Goal: Task Accomplishment & Management: Use online tool/utility

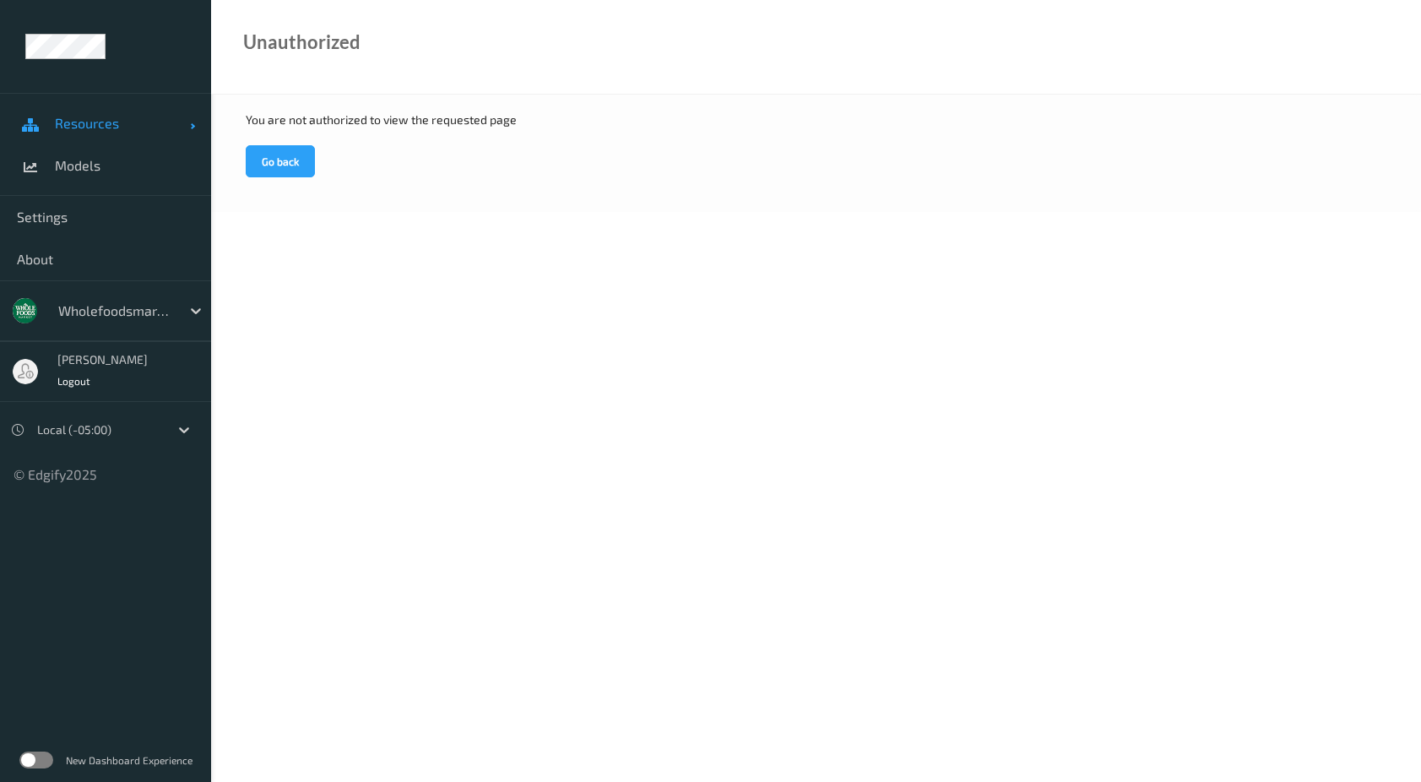
click at [96, 127] on span "Resources" at bounding box center [122, 123] width 135 height 17
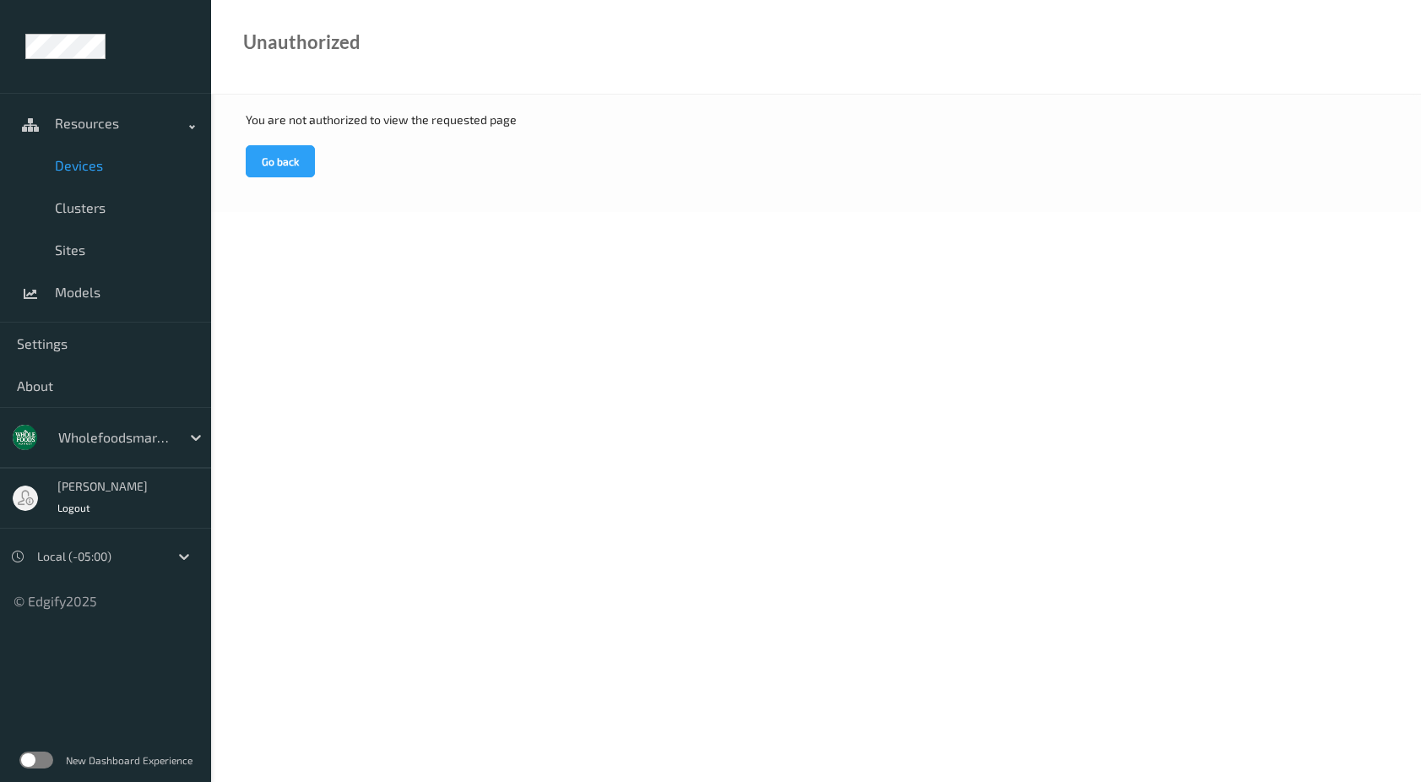
click at [94, 174] on link "Devices" at bounding box center [105, 165] width 211 height 42
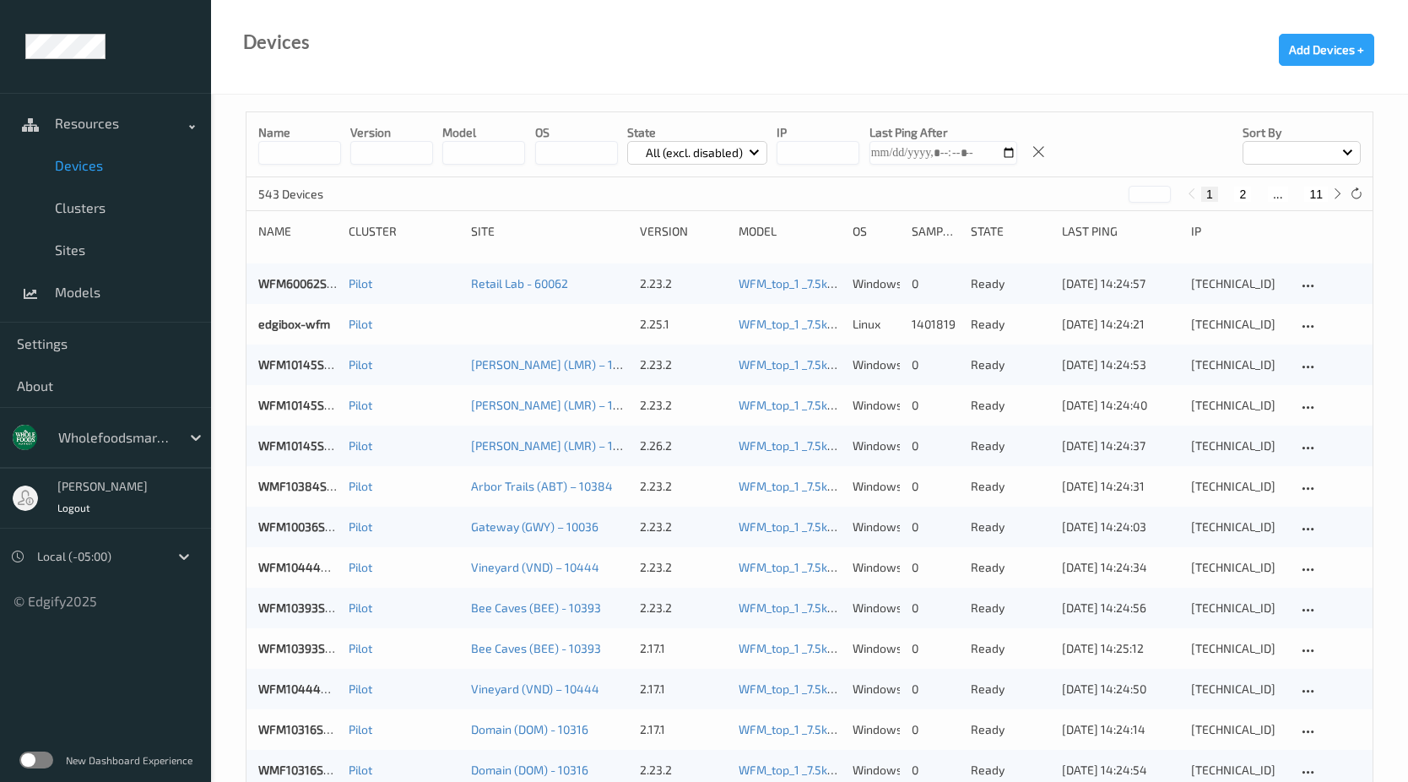
click at [834, 159] on input "string" at bounding box center [818, 153] width 83 height 24
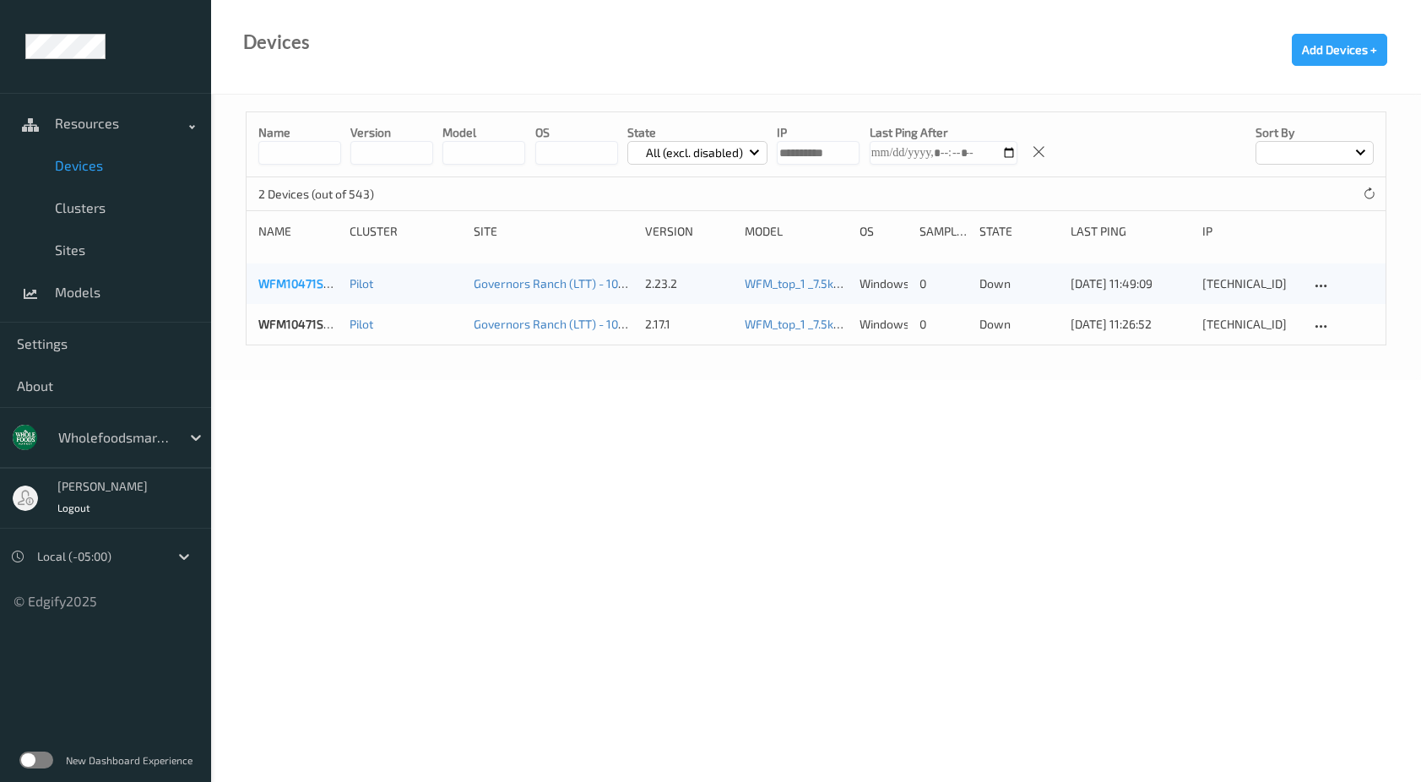
type input "**********"
click at [282, 288] on link "WFM10471SCL033" at bounding box center [307, 283] width 98 height 14
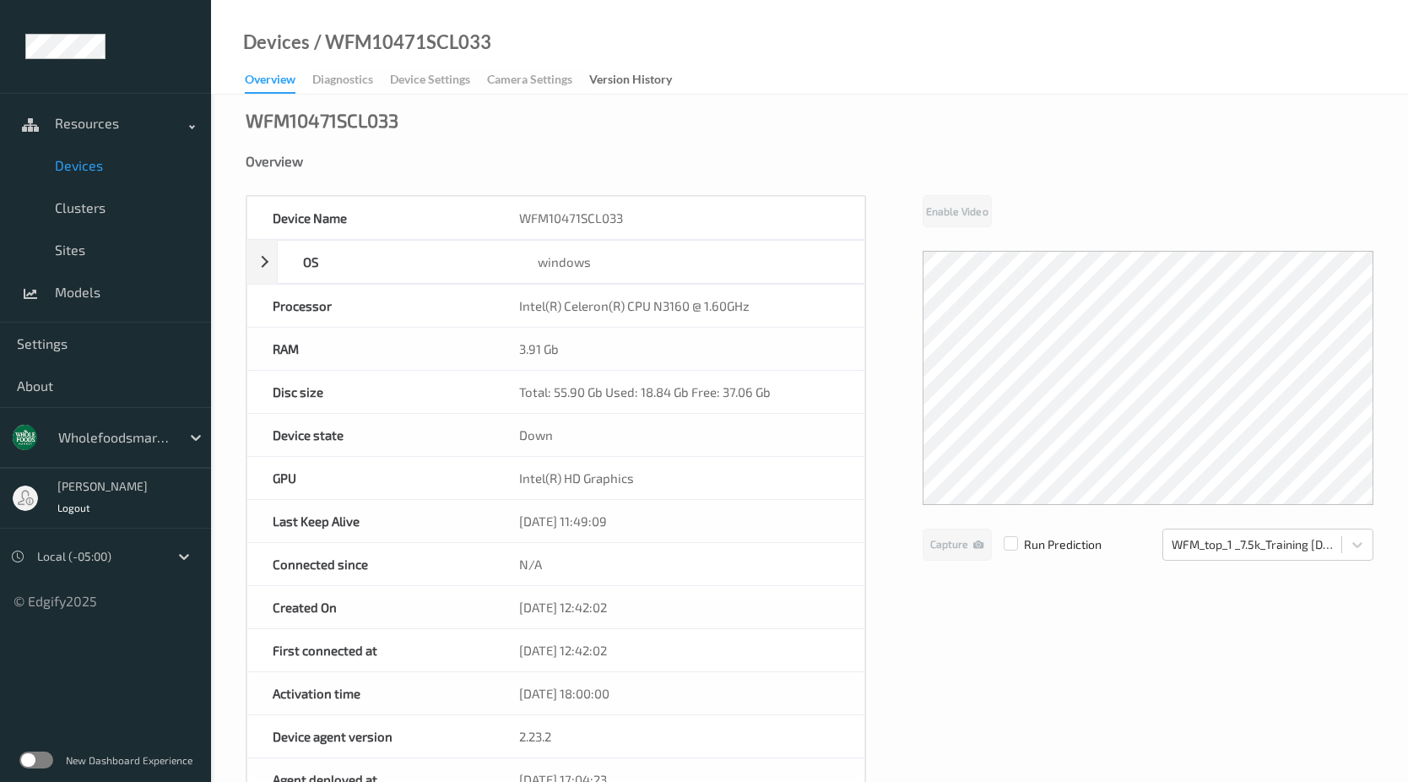
click at [108, 159] on span "Devices" at bounding box center [124, 165] width 139 height 17
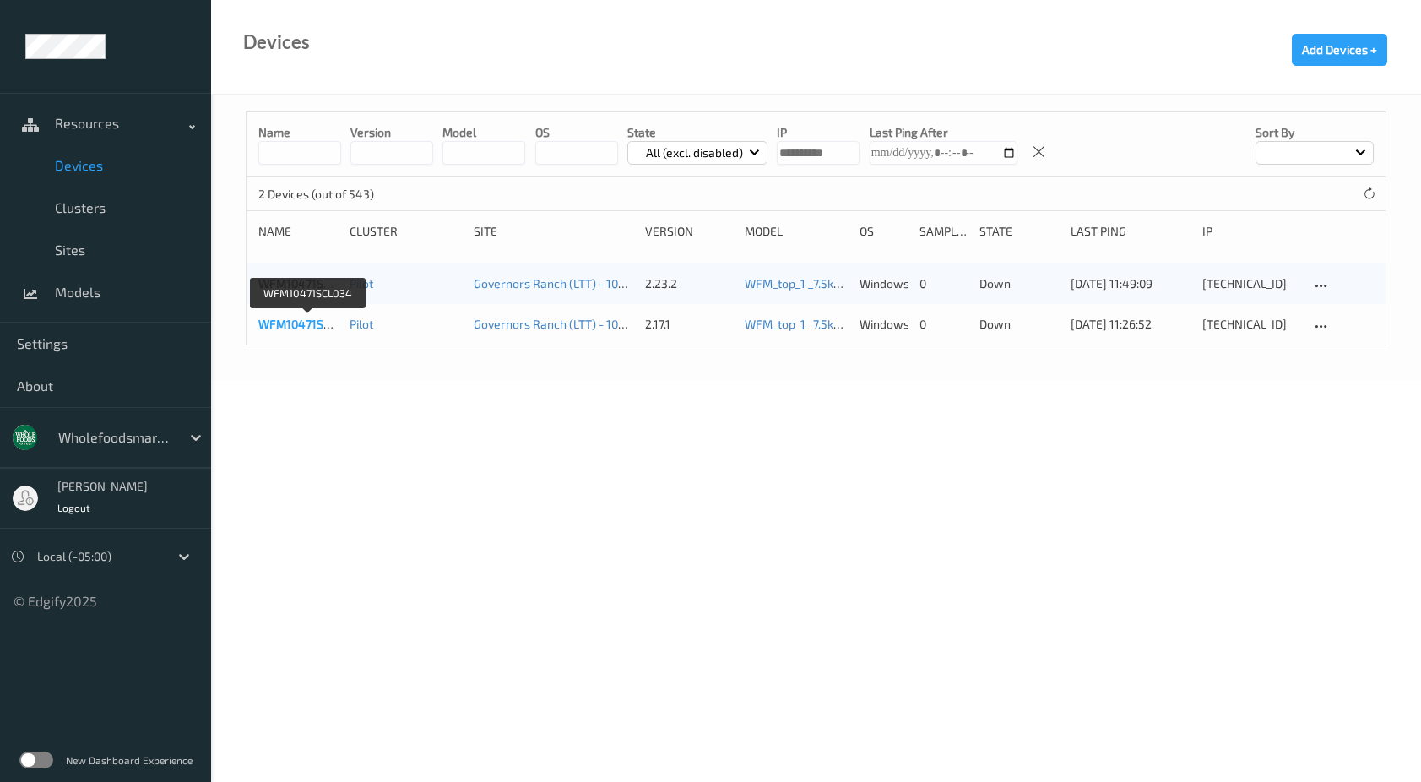
click at [312, 329] on link "WFM10471SCL034" at bounding box center [307, 324] width 99 height 14
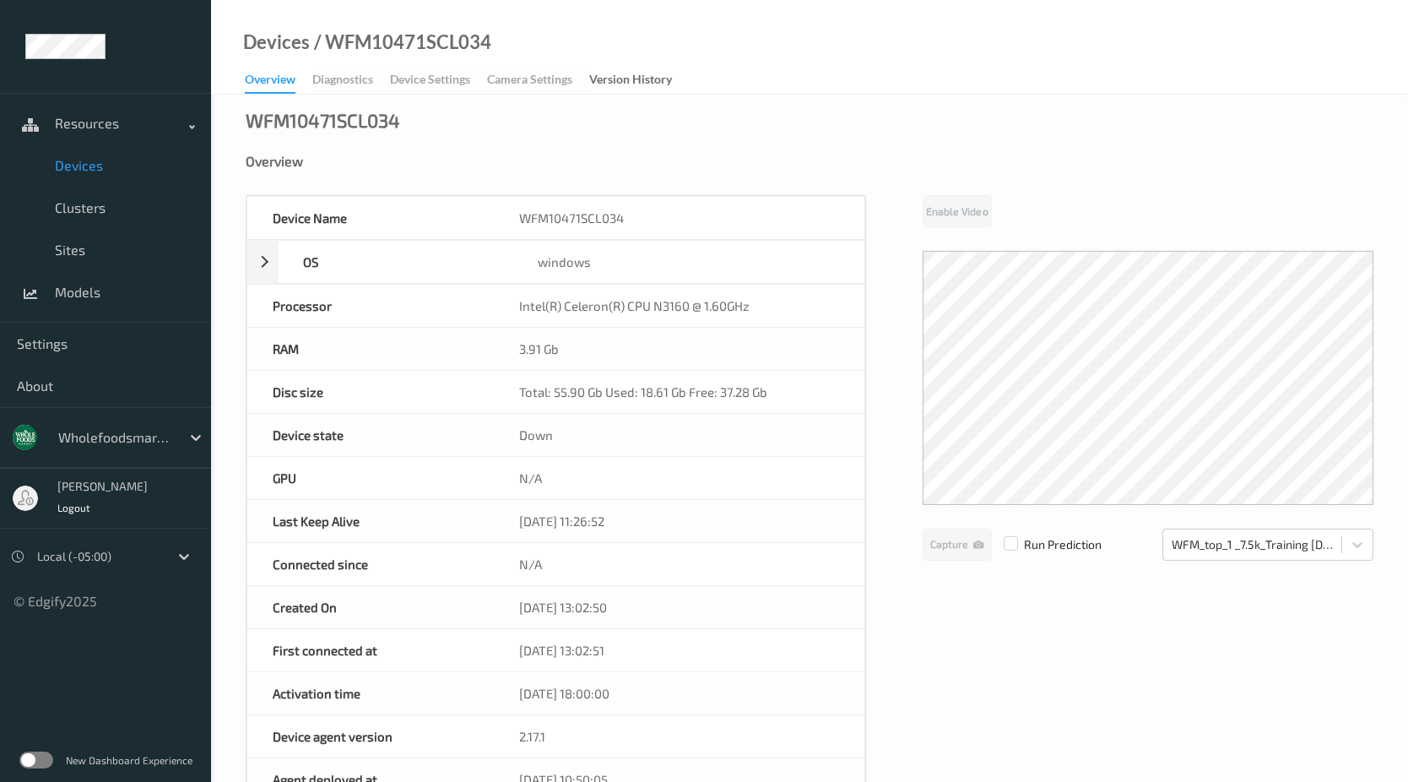
click at [68, 175] on link "Devices" at bounding box center [105, 165] width 211 height 42
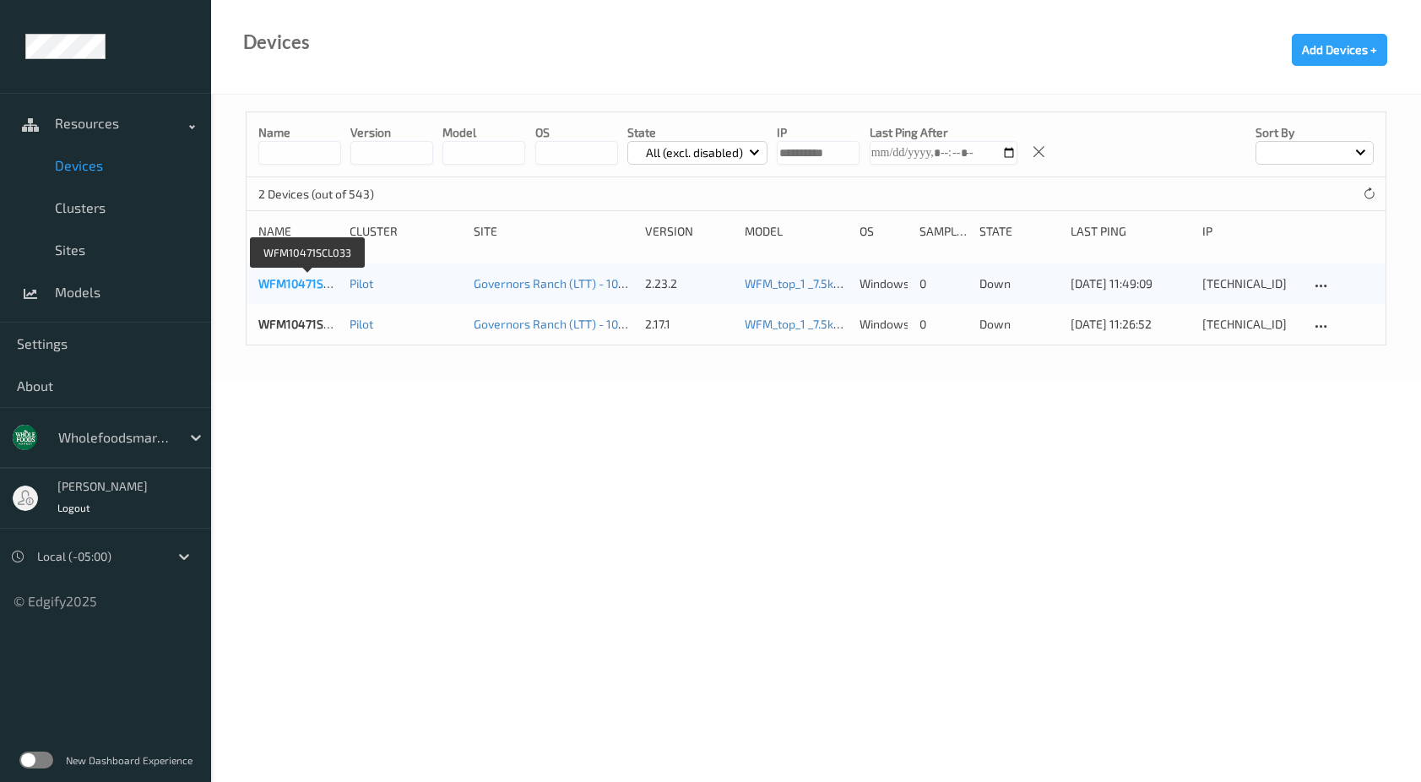
click at [326, 286] on link "WFM10471SCL033" at bounding box center [307, 283] width 98 height 14
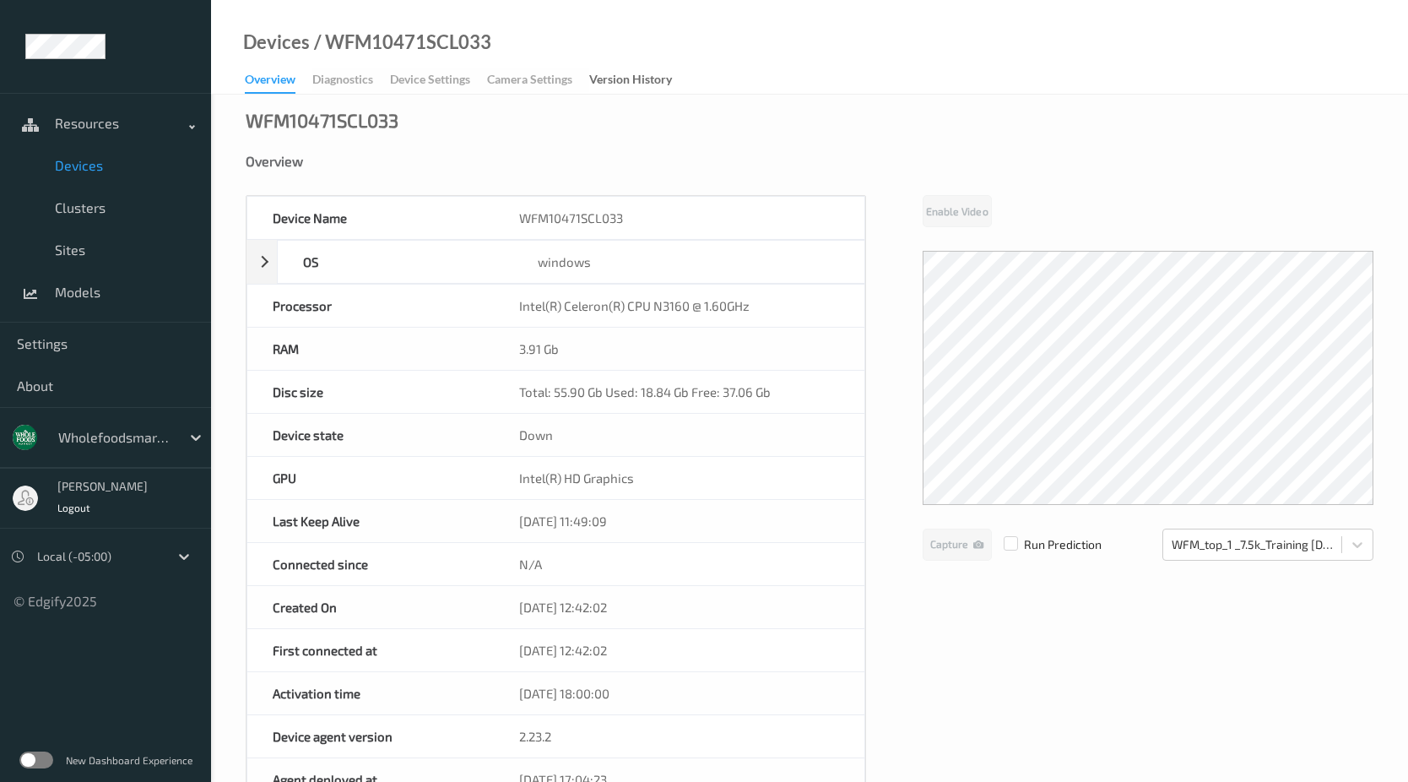
drag, startPoint x: 650, startPoint y: 525, endPoint x: 641, endPoint y: 531, distance: 11.0
click at [639, 532] on div "[DATE] 11:49:09" at bounding box center [679, 521] width 370 height 42
click at [984, 619] on div "Device Name WFM10471SCL033 OS windows Platform Microsoft Windows 10 Enterprise …" at bounding box center [810, 723] width 1128 height 1056
